Goal: Find specific page/section: Find specific page/section

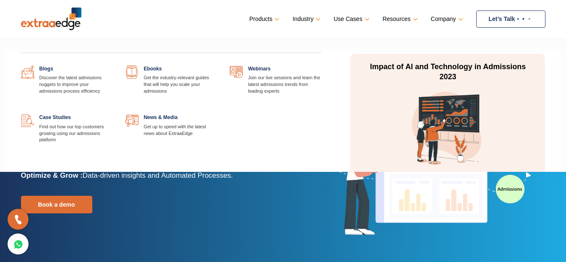
click at [413, 16] on link "Resources" at bounding box center [400, 19] width 34 height 12
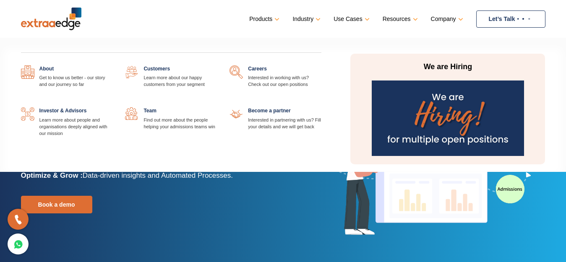
click at [456, 20] on link "Company" at bounding box center [446, 19] width 31 height 12
click at [460, 125] on img at bounding box center [448, 119] width 152 height 76
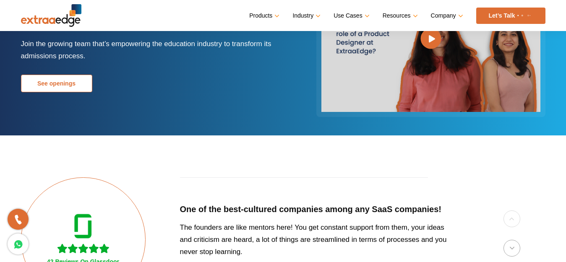
click at [70, 88] on link "See openings" at bounding box center [56, 84] width 71 height 18
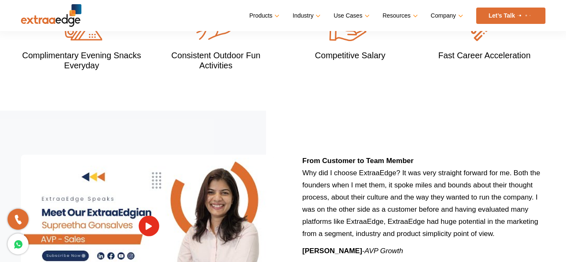
scroll to position [940, 0]
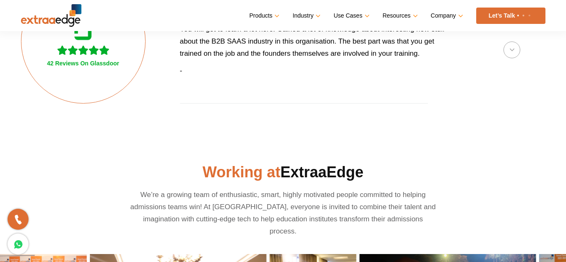
scroll to position [84, 0]
